Goal: Entertainment & Leisure: Consume media (video, audio)

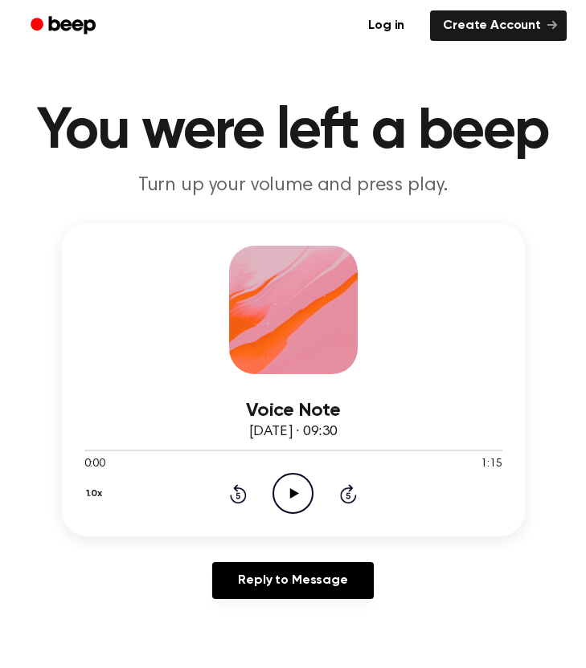
click at [289, 496] on icon "Play Audio" at bounding box center [292, 493] width 41 height 41
click at [85, 492] on button "1.0x" at bounding box center [96, 493] width 24 height 27
click at [133, 646] on div "1.5x" at bounding box center [115, 650] width 62 height 30
click at [292, 502] on icon "Pause Audio" at bounding box center [292, 493] width 41 height 41
click at [292, 484] on icon "Play Audio" at bounding box center [292, 493] width 41 height 41
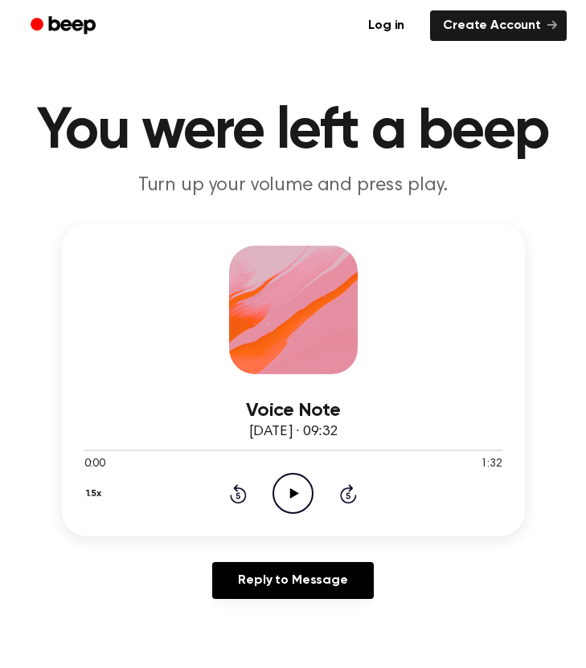
click at [297, 492] on icon "Play Audio" at bounding box center [292, 493] width 41 height 41
click at [293, 491] on icon "Pause Audio" at bounding box center [292, 493] width 41 height 41
click at [300, 500] on icon "Play Audio" at bounding box center [292, 493] width 41 height 41
click at [298, 488] on icon "Pause Audio" at bounding box center [292, 493] width 41 height 41
click at [296, 486] on icon "Play Audio" at bounding box center [292, 493] width 41 height 41
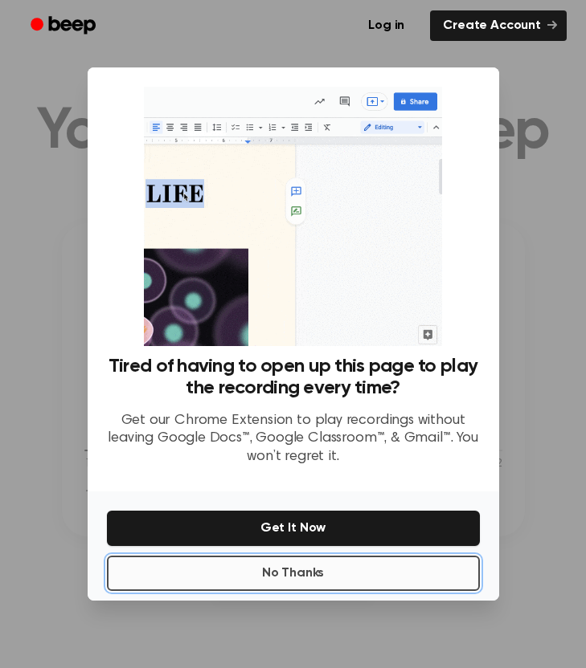
click at [340, 579] on button "No Thanks" at bounding box center [293, 573] width 373 height 35
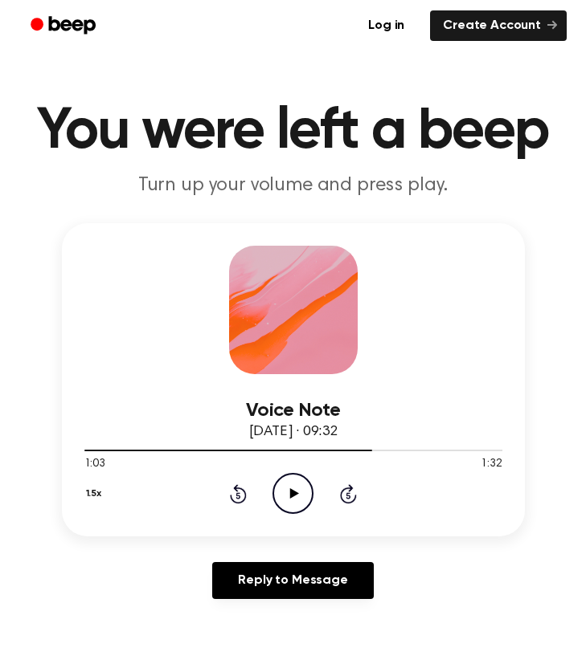
click at [288, 486] on icon "Play Audio" at bounding box center [292, 493] width 41 height 41
